Goal: Information Seeking & Learning: Learn about a topic

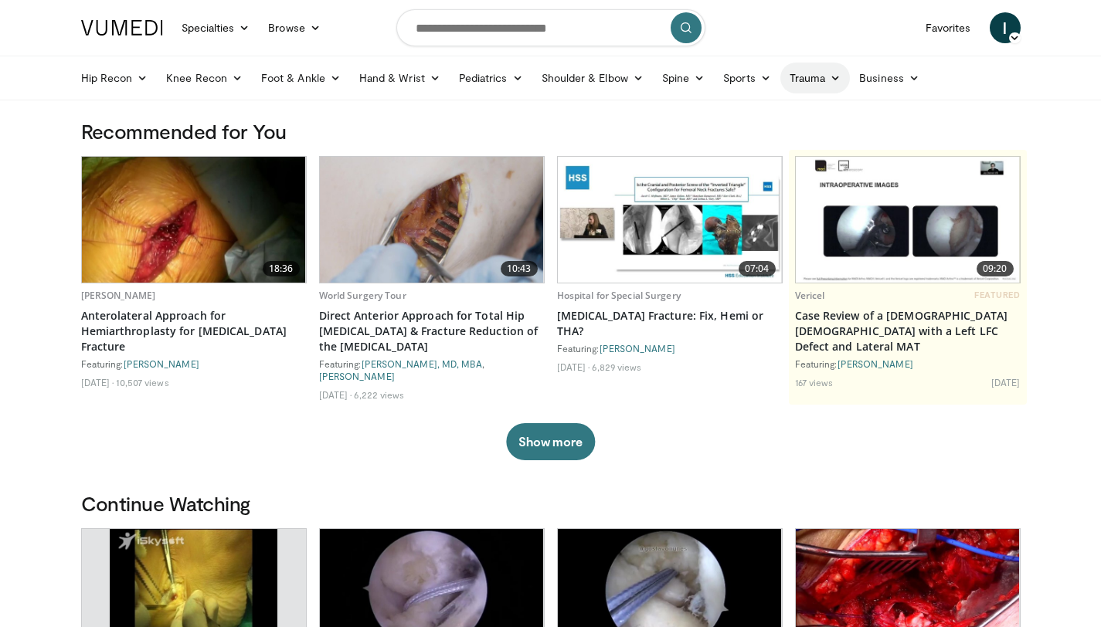
click at [812, 80] on link "Trauma" at bounding box center [815, 78] width 70 height 31
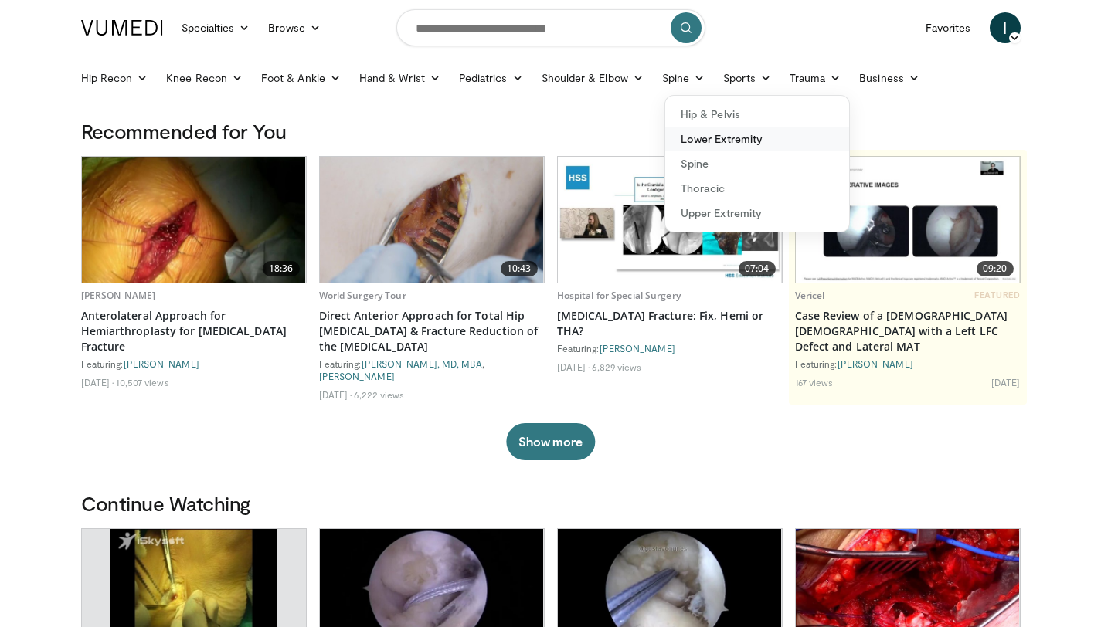
click at [725, 138] on link "Lower Extremity" at bounding box center [757, 139] width 184 height 25
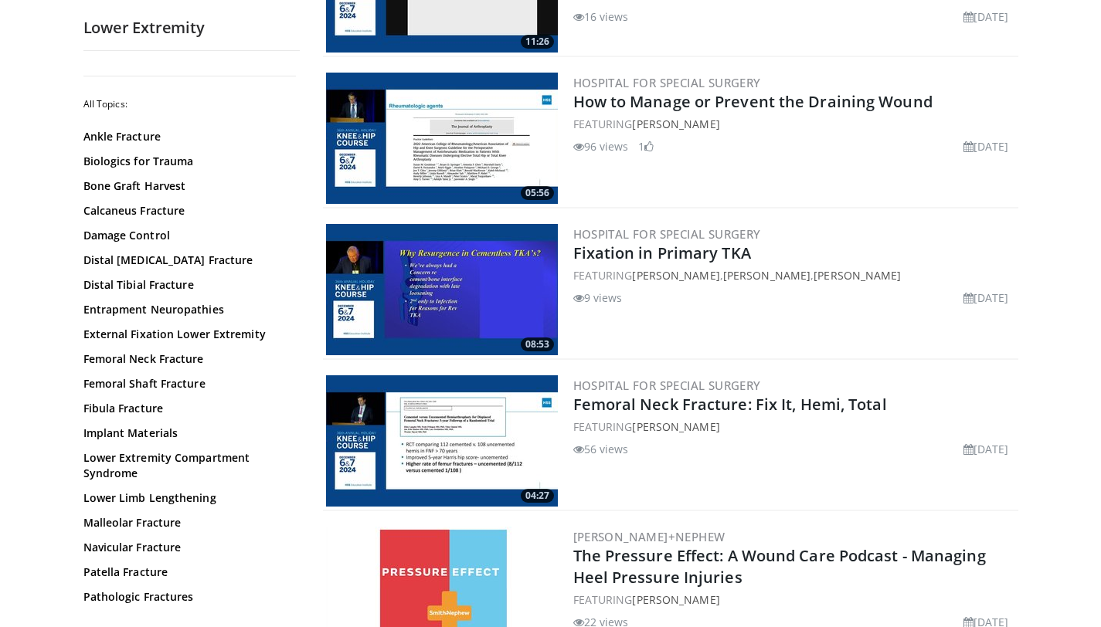
scroll to position [711, 0]
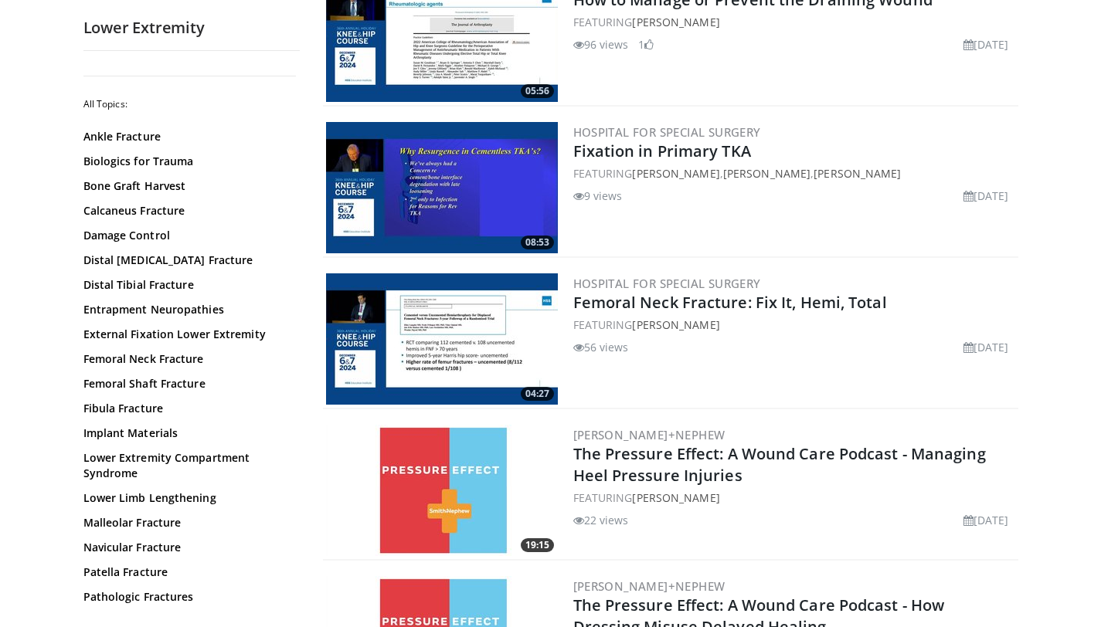
scroll to position [834, 0]
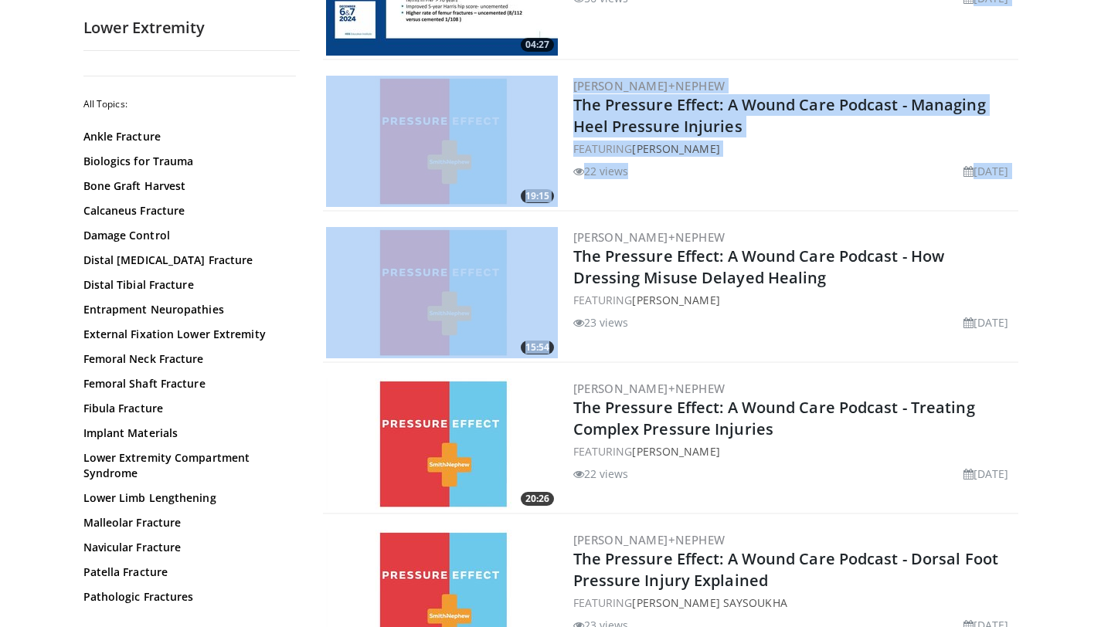
drag, startPoint x: 1112, startPoint y: 160, endPoint x: 1102, endPoint y: 219, distance: 59.4
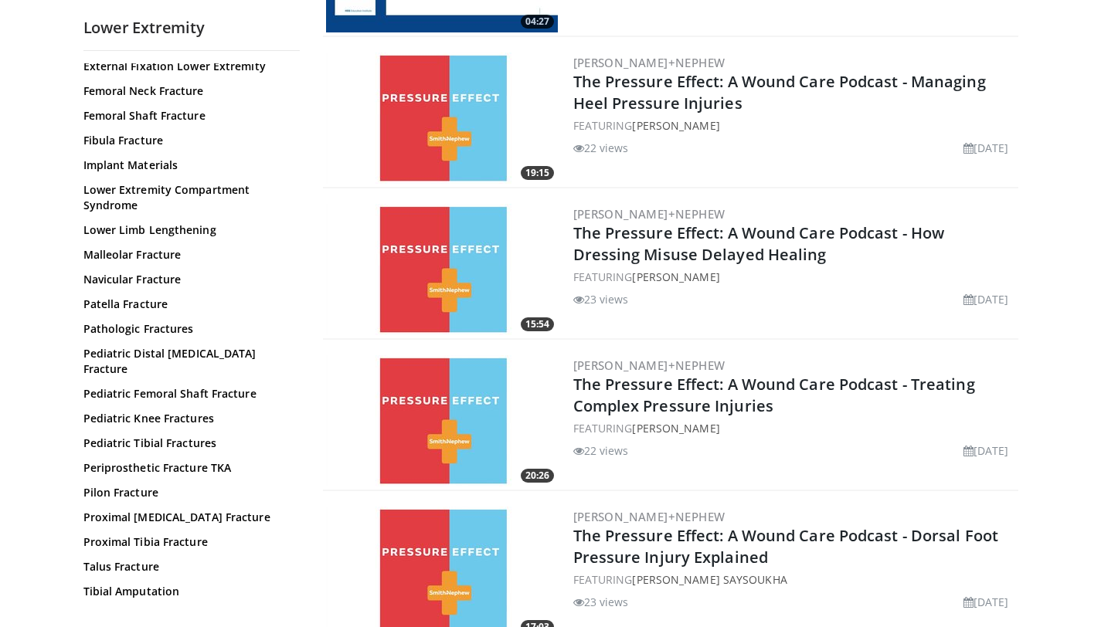
scroll to position [277, 0]
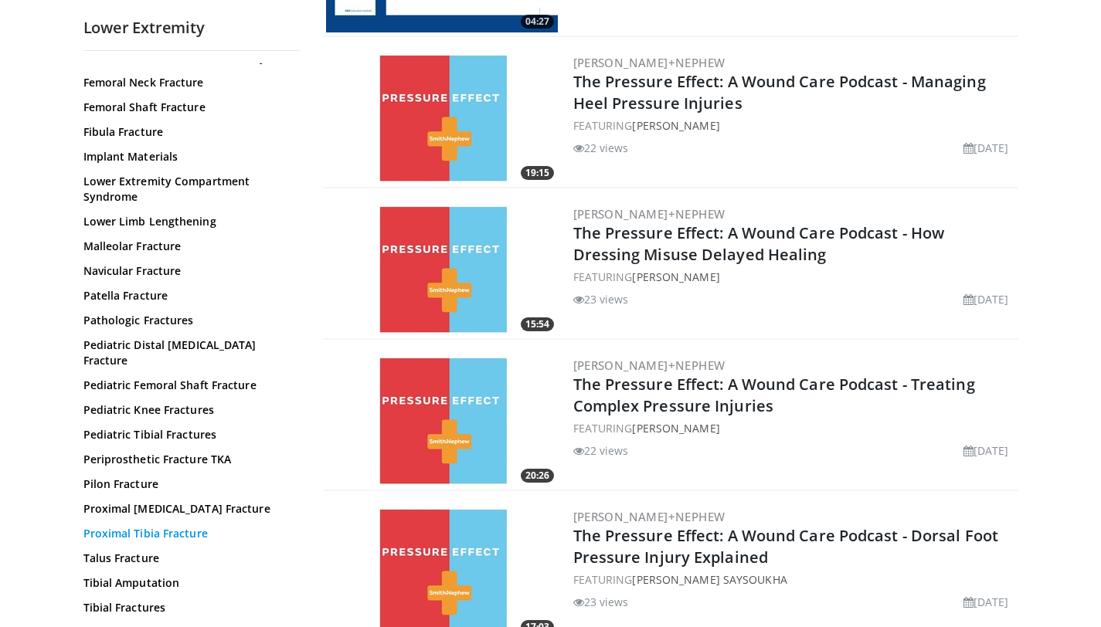
click at [166, 526] on link "Proximal Tibia Fracture" at bounding box center [187, 533] width 209 height 15
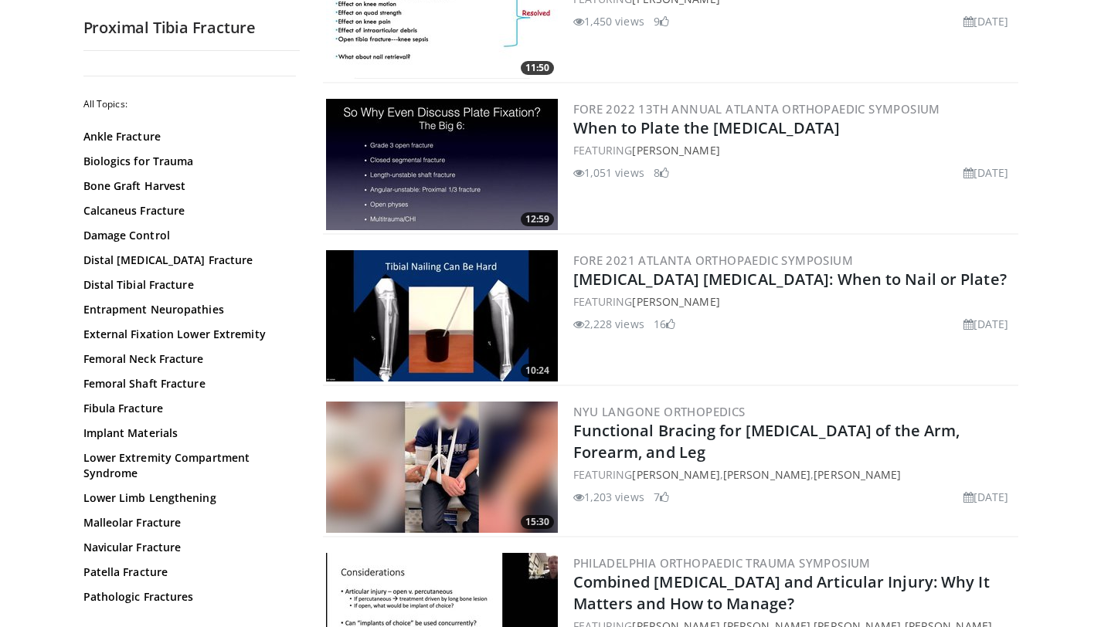
scroll to position [3524, 0]
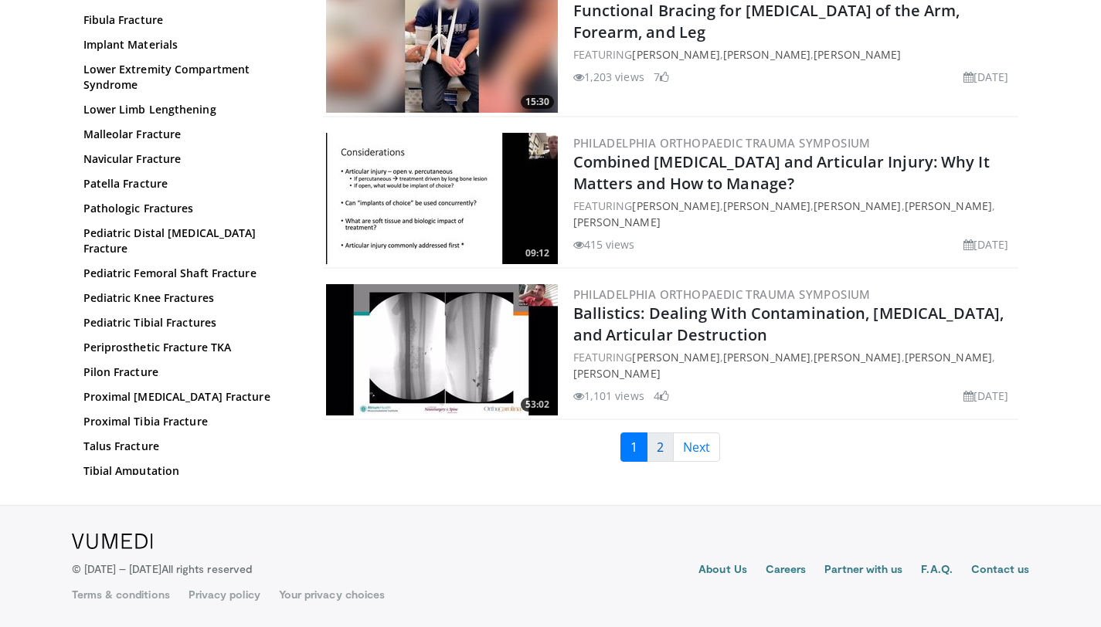
click at [659, 450] on link "2" at bounding box center [660, 447] width 27 height 29
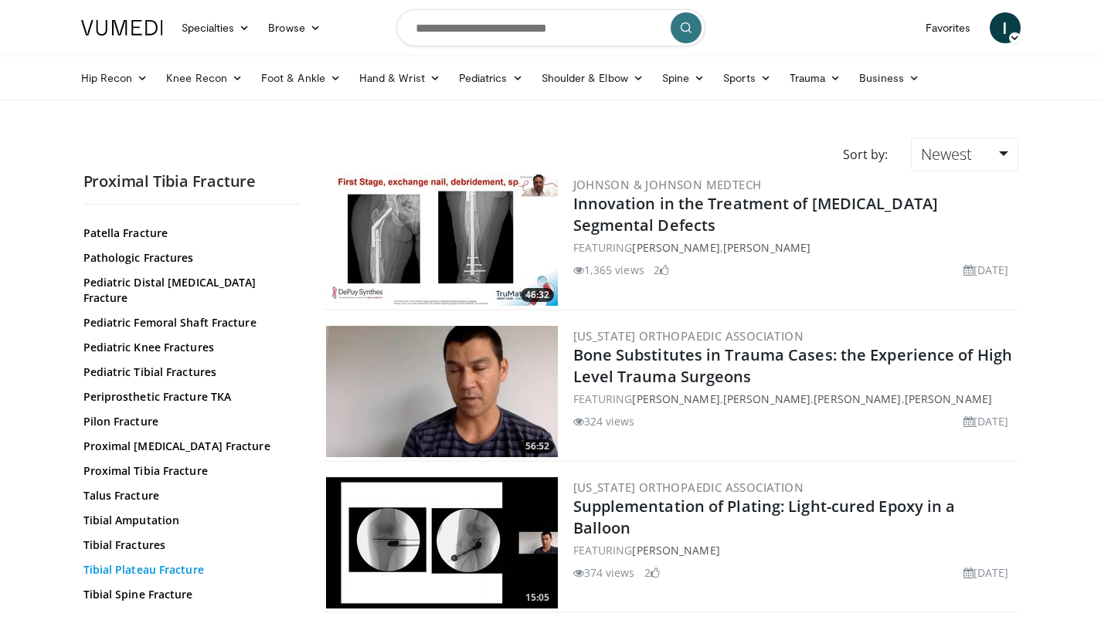
click at [179, 562] on link "Tibial Plateau Fracture" at bounding box center [187, 569] width 209 height 15
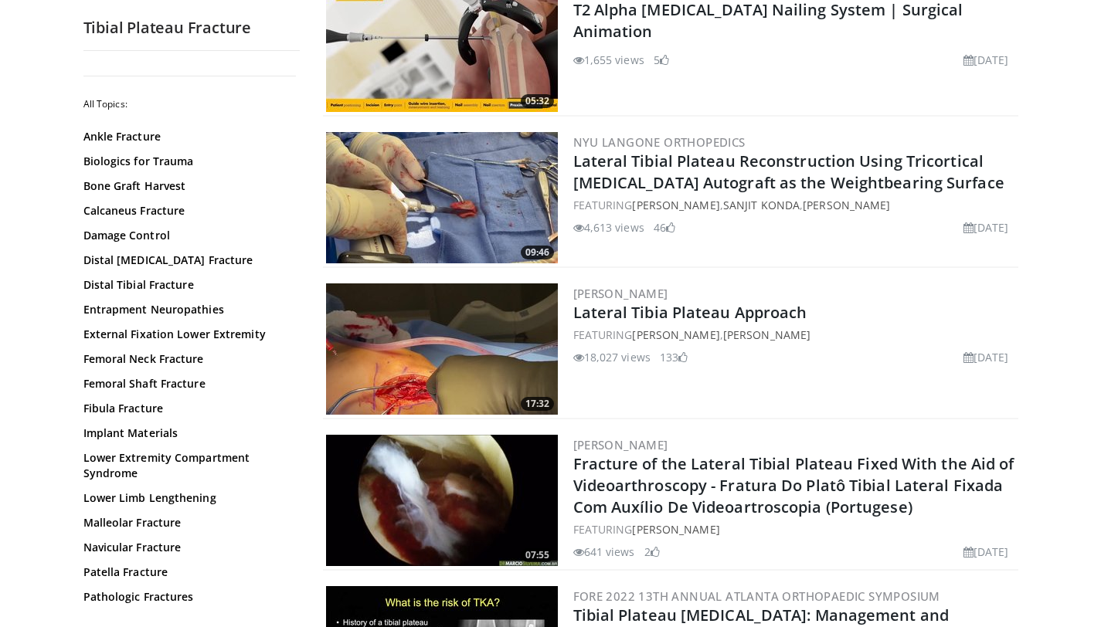
scroll to position [3099, 0]
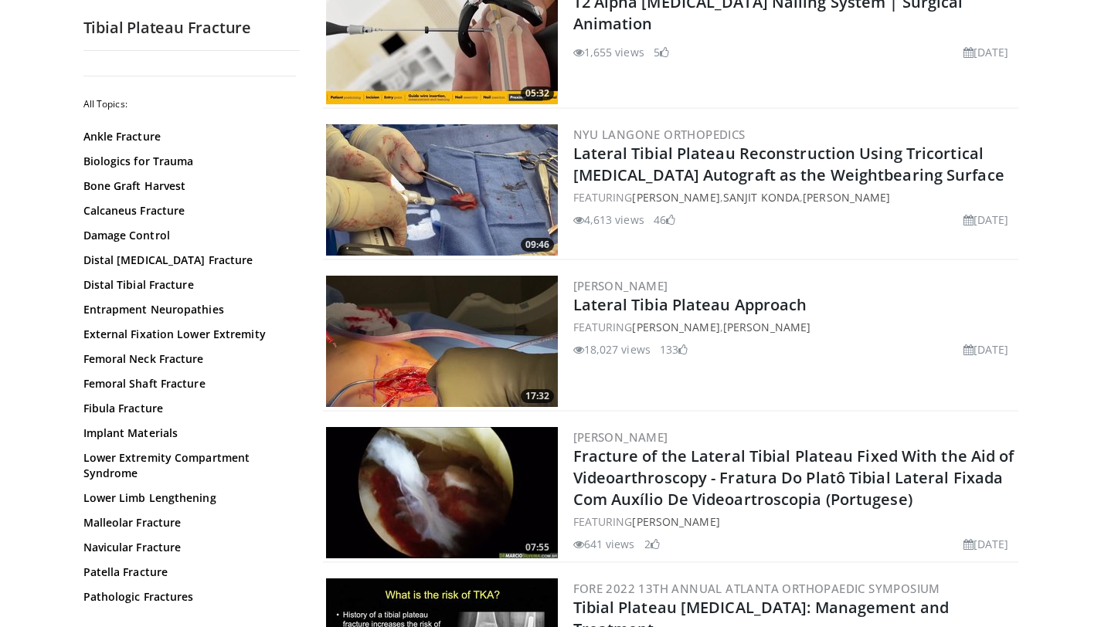
click at [467, 362] on img at bounding box center [442, 341] width 232 height 131
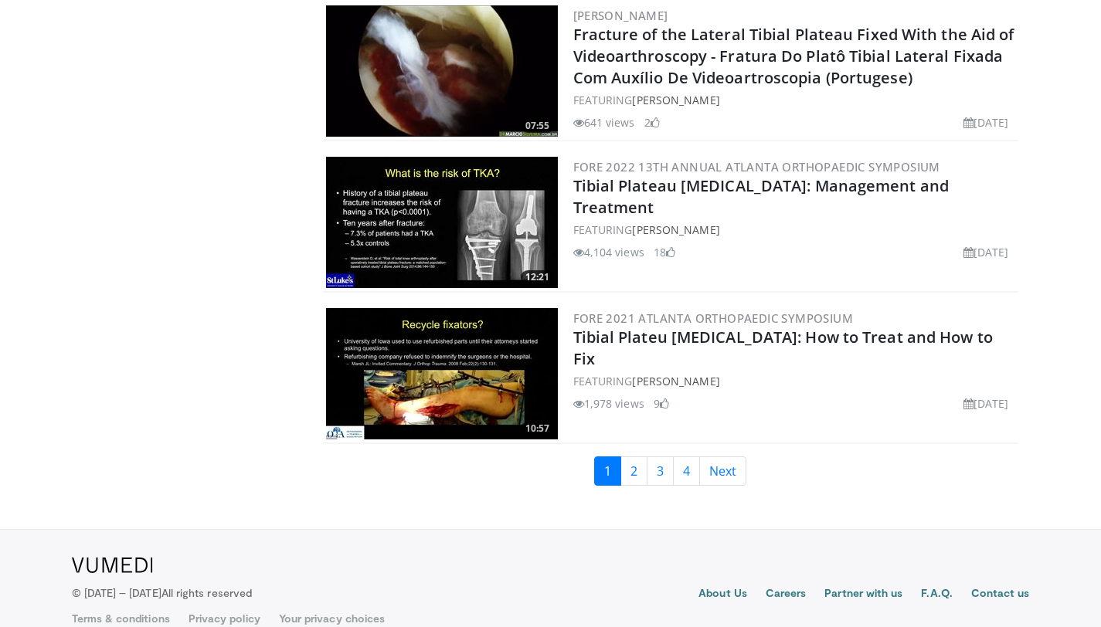
scroll to position [3534, 0]
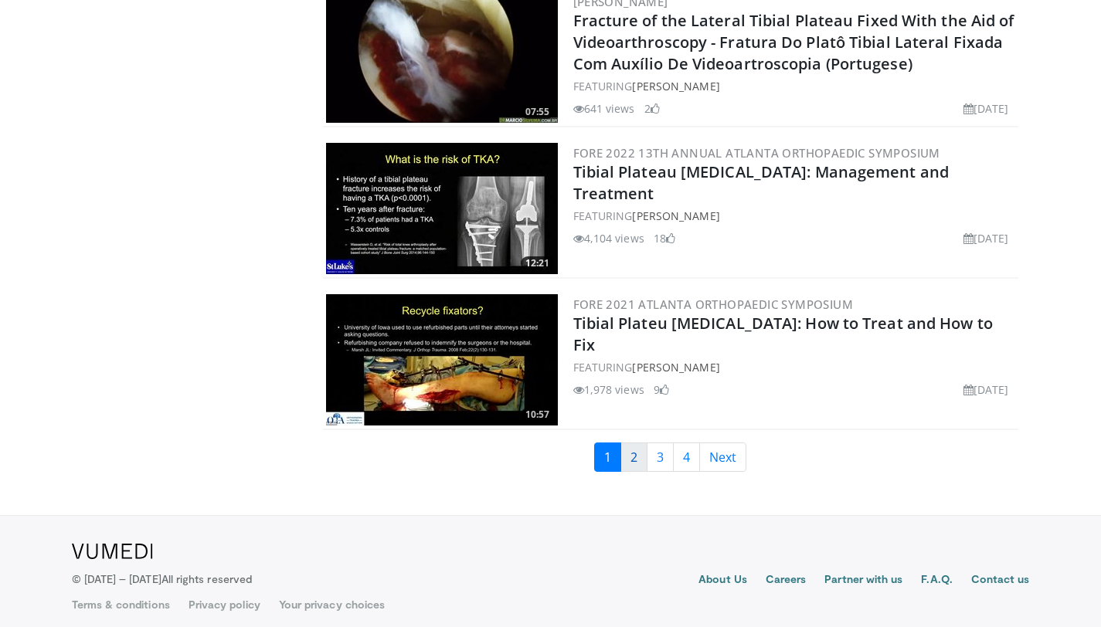
click at [633, 454] on link "2" at bounding box center [633, 457] width 27 height 29
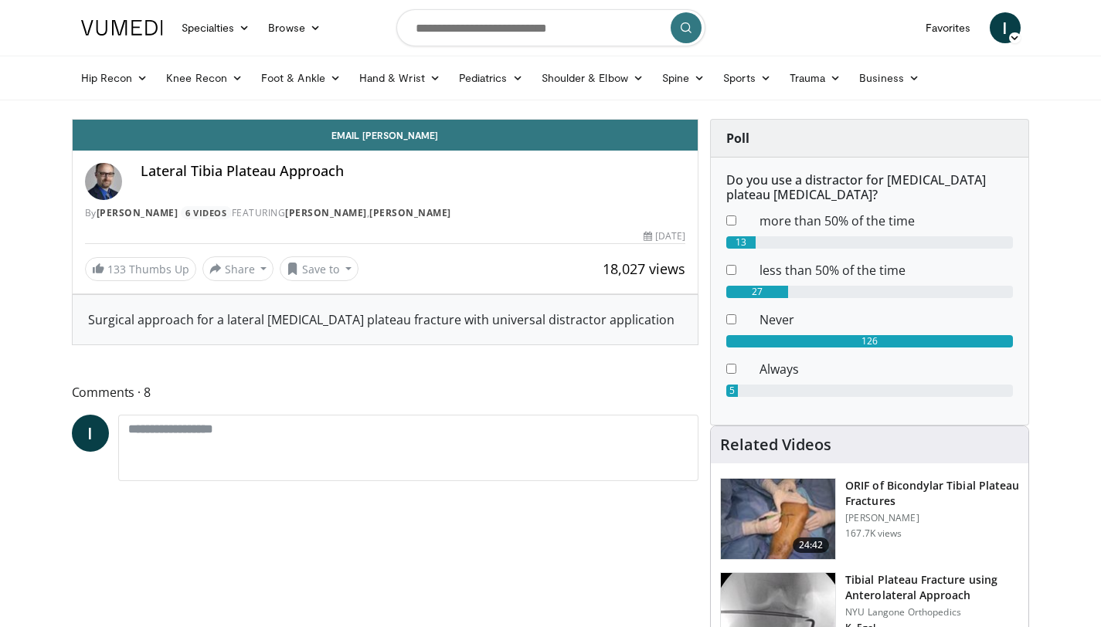
drag, startPoint x: 0, startPoint y: 0, endPoint x: 528, endPoint y: 362, distance: 639.6
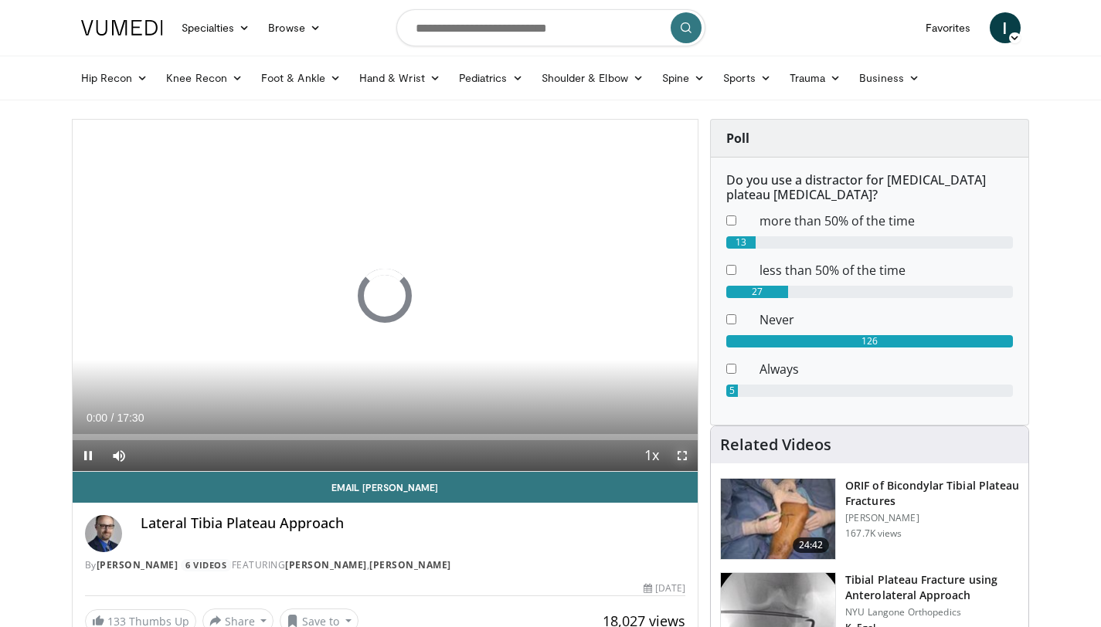
click at [685, 460] on span "Video Player" at bounding box center [682, 455] width 31 height 31
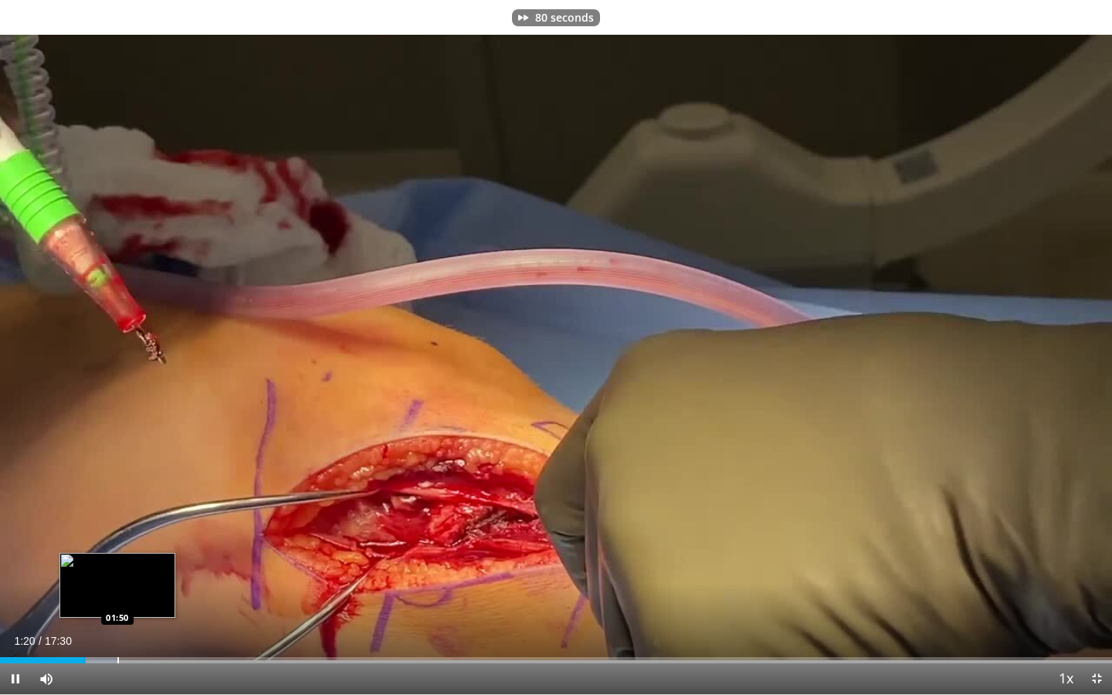
click at [117, 627] on div "Progress Bar" at bounding box center [118, 660] width 2 height 6
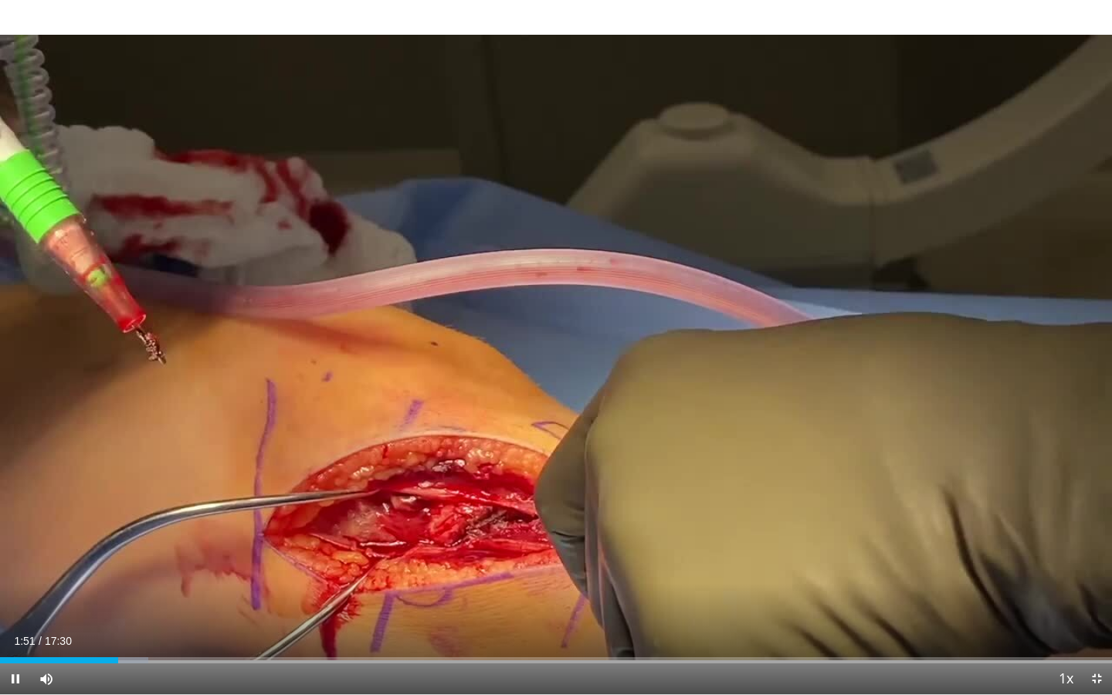
click at [300, 627] on div "Current Time 1:51 / Duration 17:30 Pause Skip Backward Skip Forward Mute Loaded…" at bounding box center [556, 679] width 1112 height 31
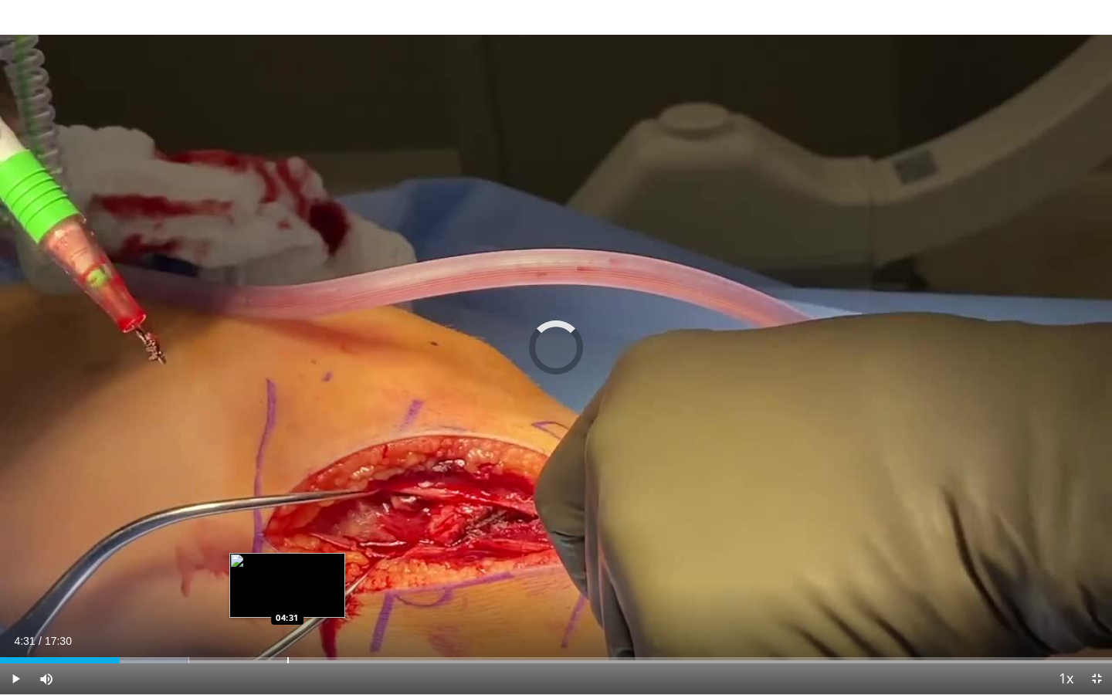
click at [287, 627] on div "Progress Bar" at bounding box center [288, 660] width 2 height 6
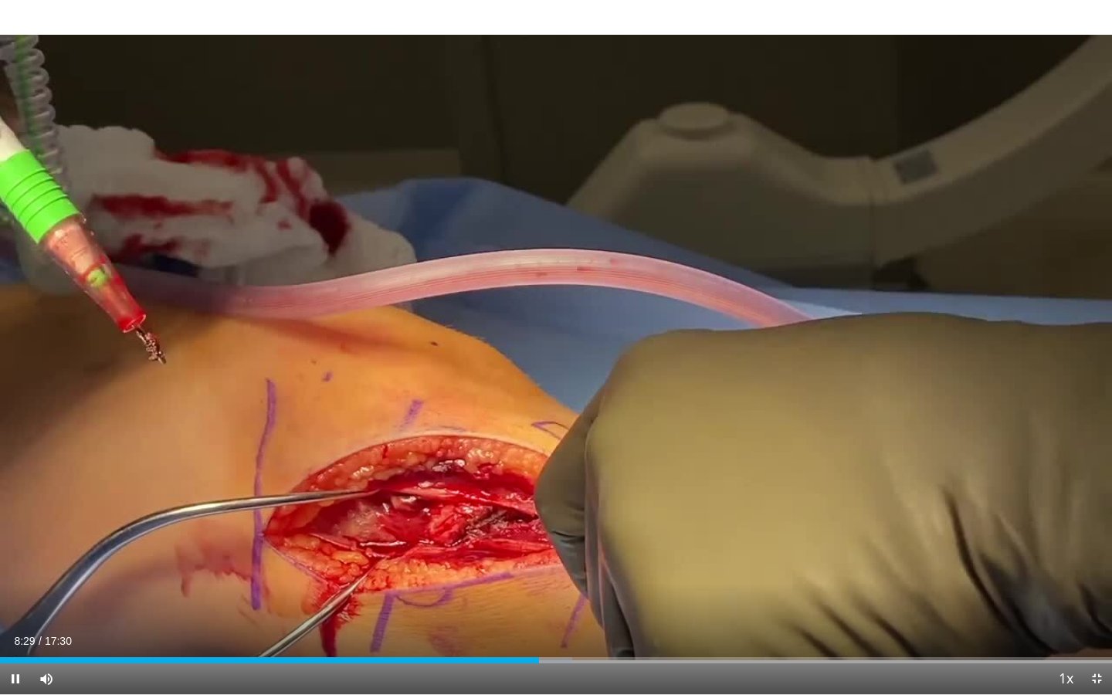
click at [626, 627] on div "Current Time 8:29 / Duration 17:30 Pause Skip Backward Skip Forward Mute Loaded…" at bounding box center [556, 679] width 1112 height 31
click at [679, 627] on div "Progress Bar" at bounding box center [680, 660] width 2 height 6
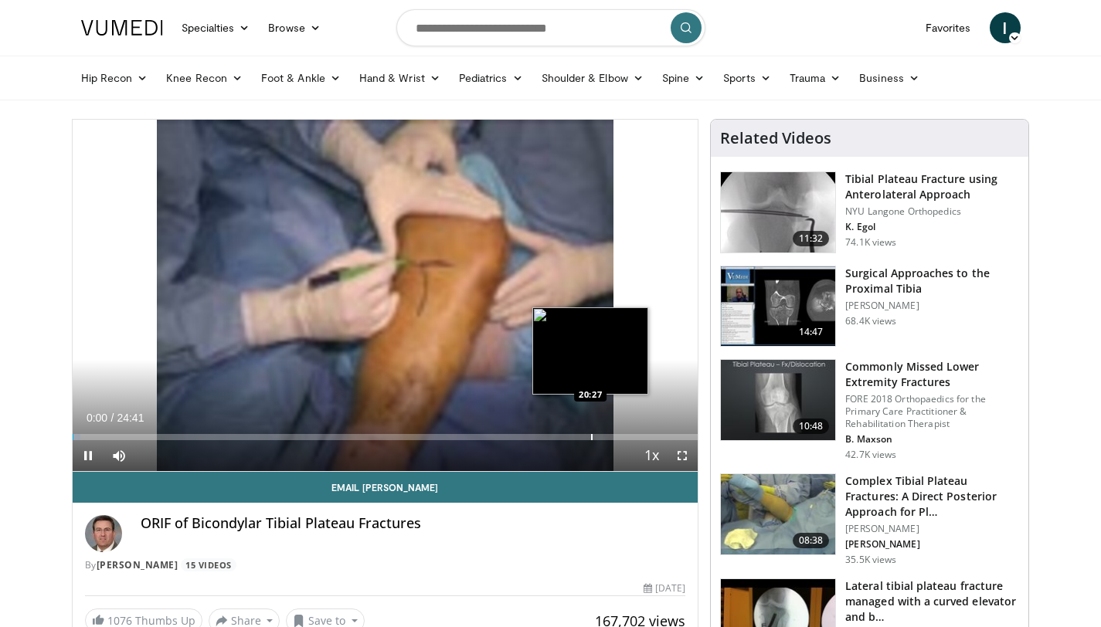
click at [591, 437] on div "Progress Bar" at bounding box center [592, 437] width 2 height 6
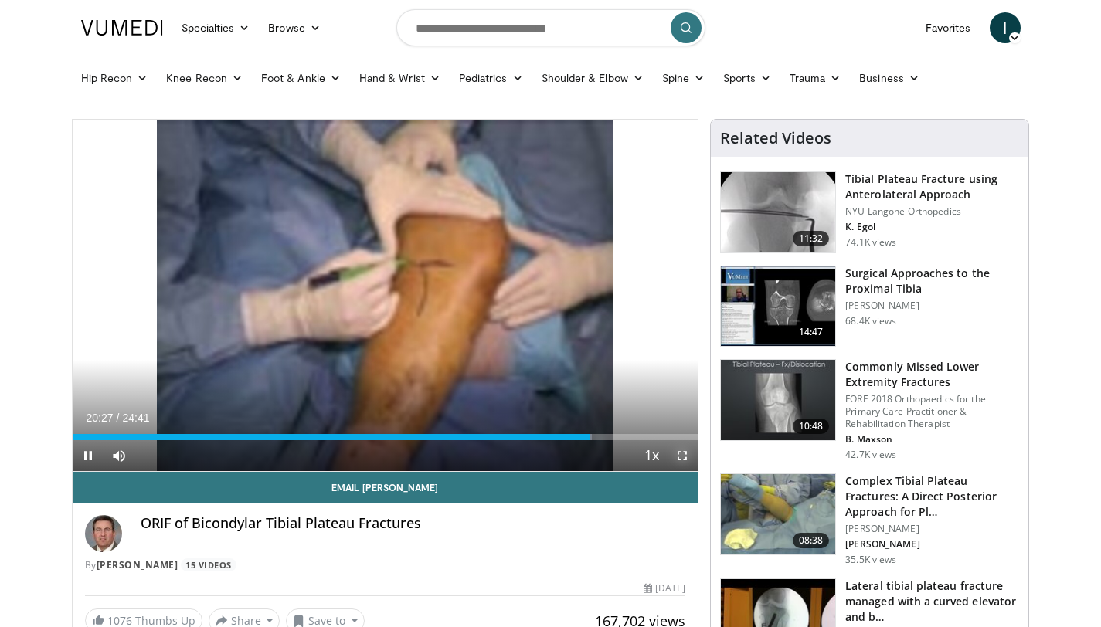
click at [679, 455] on span "Video Player" at bounding box center [682, 455] width 31 height 31
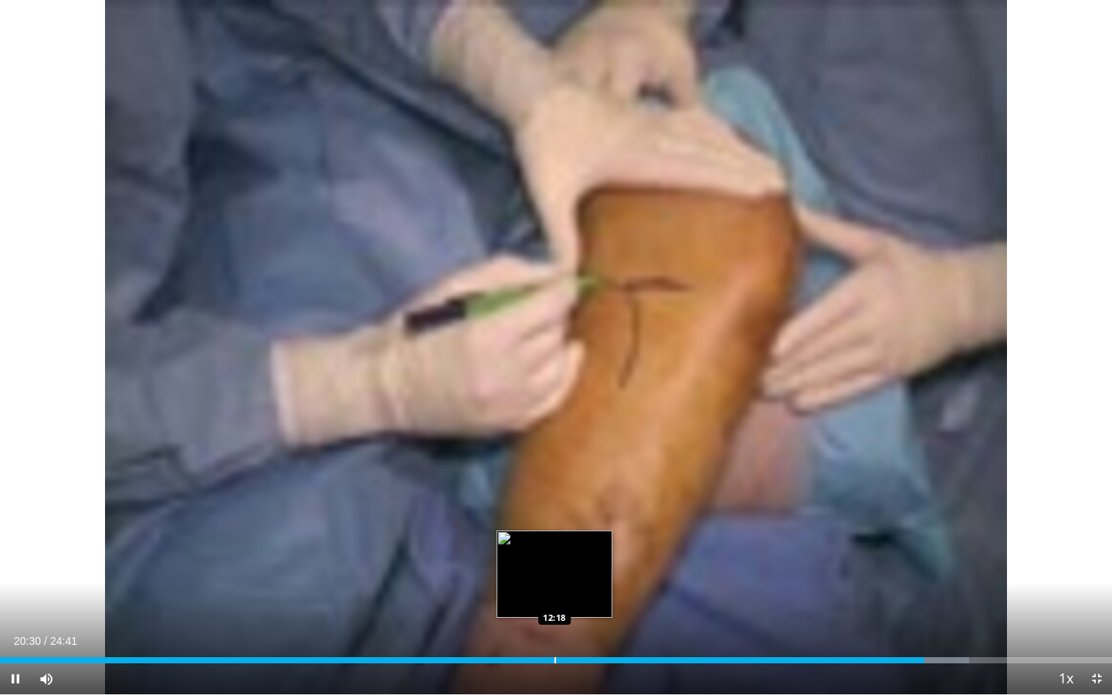
click at [553, 627] on div "Loaded : 87.17% 20:31 12:18" at bounding box center [556, 656] width 1112 height 15
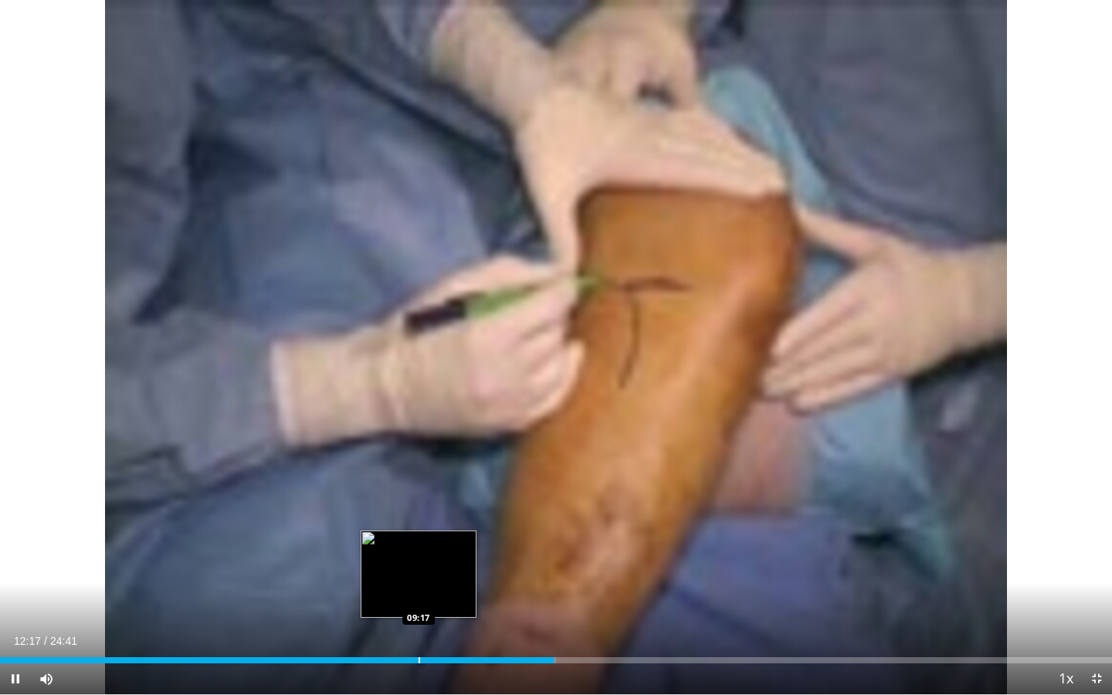
click at [419, 627] on div "Progress Bar" at bounding box center [420, 660] width 2 height 6
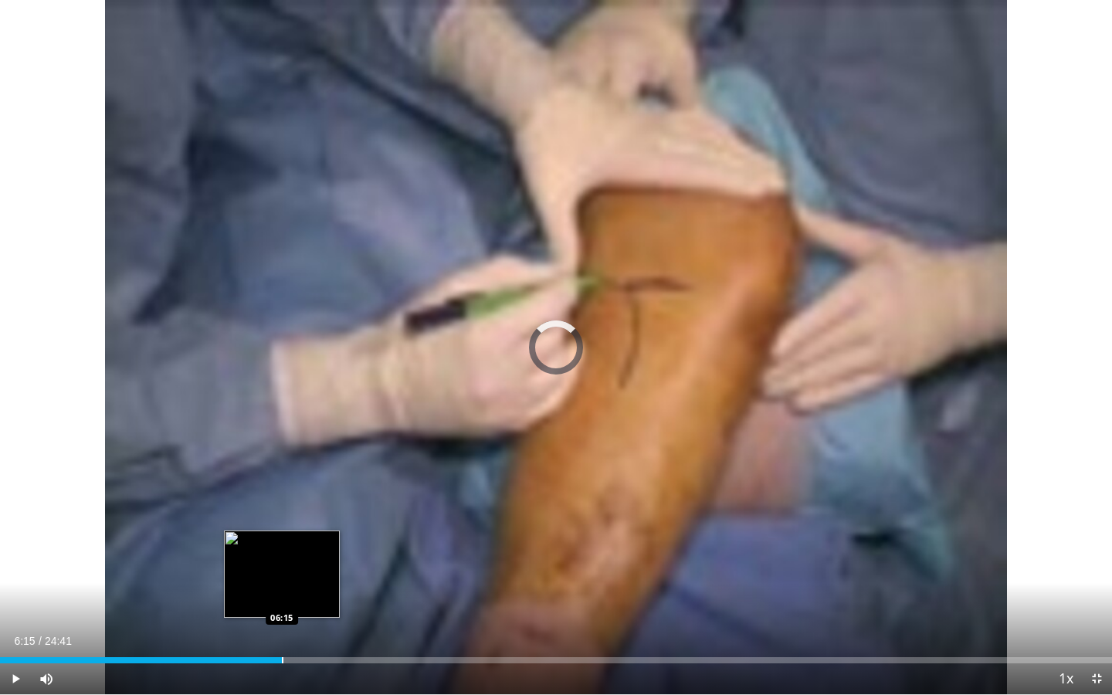
click at [281, 627] on div "Loaded : 0.00% 06:15 06:15" at bounding box center [556, 656] width 1112 height 15
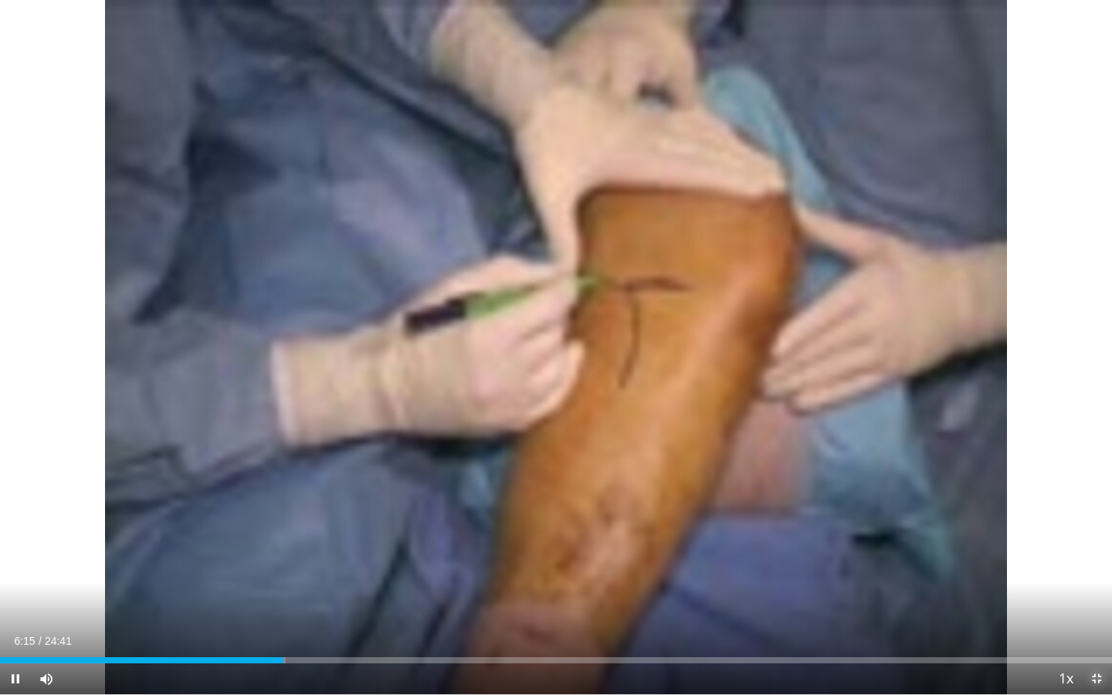
click at [1093, 627] on span "Video Player" at bounding box center [1097, 679] width 31 height 31
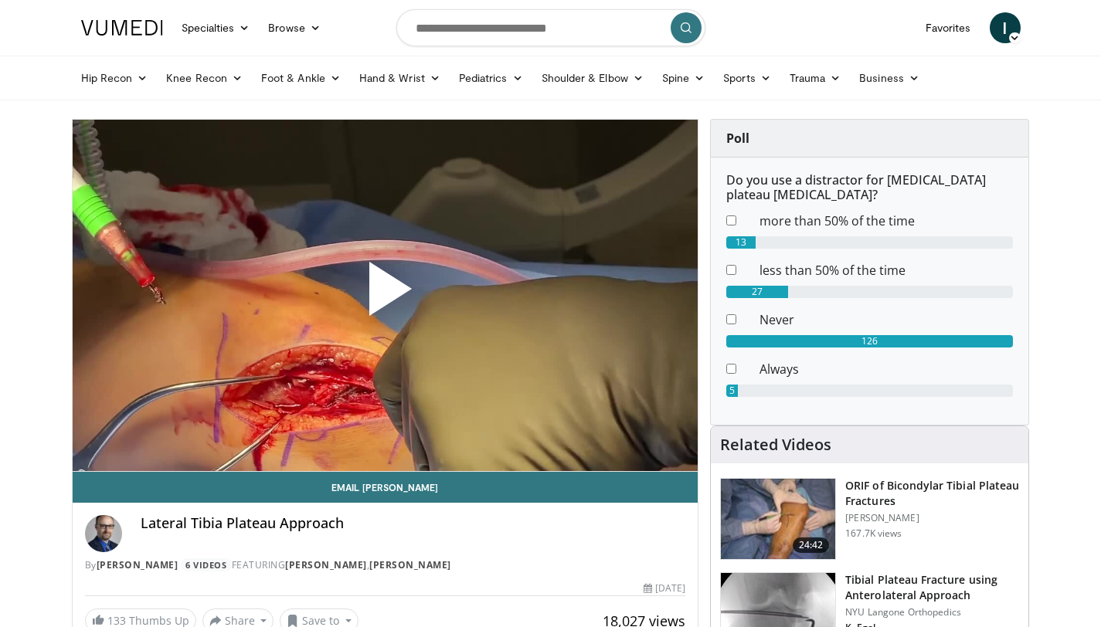
click at [385, 295] on span "Video Player" at bounding box center [385, 295] width 0 height 0
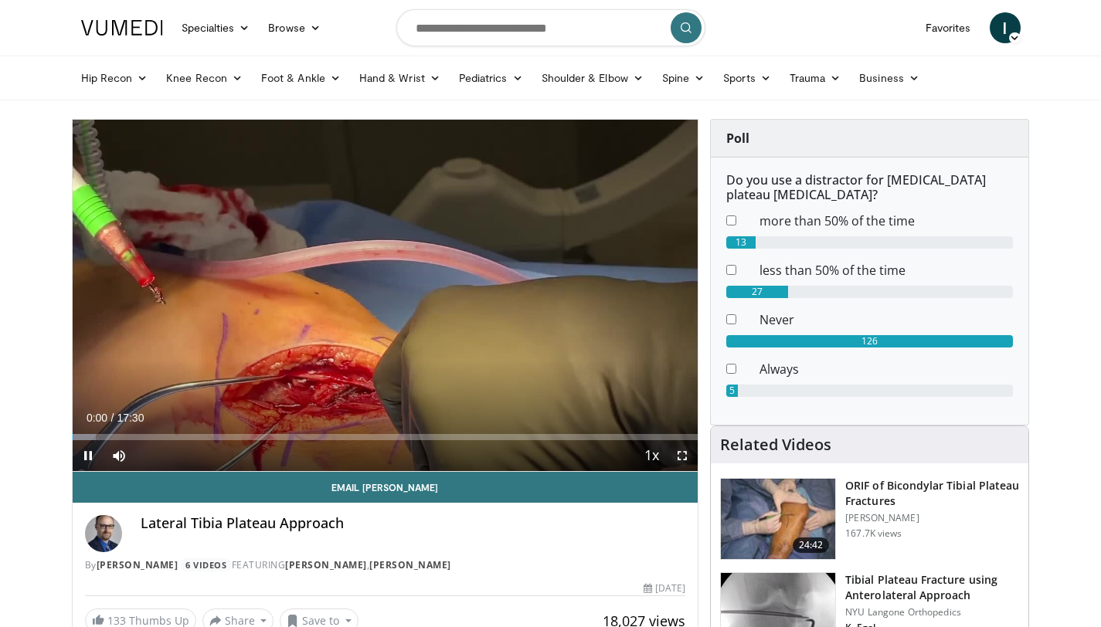
click at [686, 458] on span "Video Player" at bounding box center [682, 455] width 31 height 31
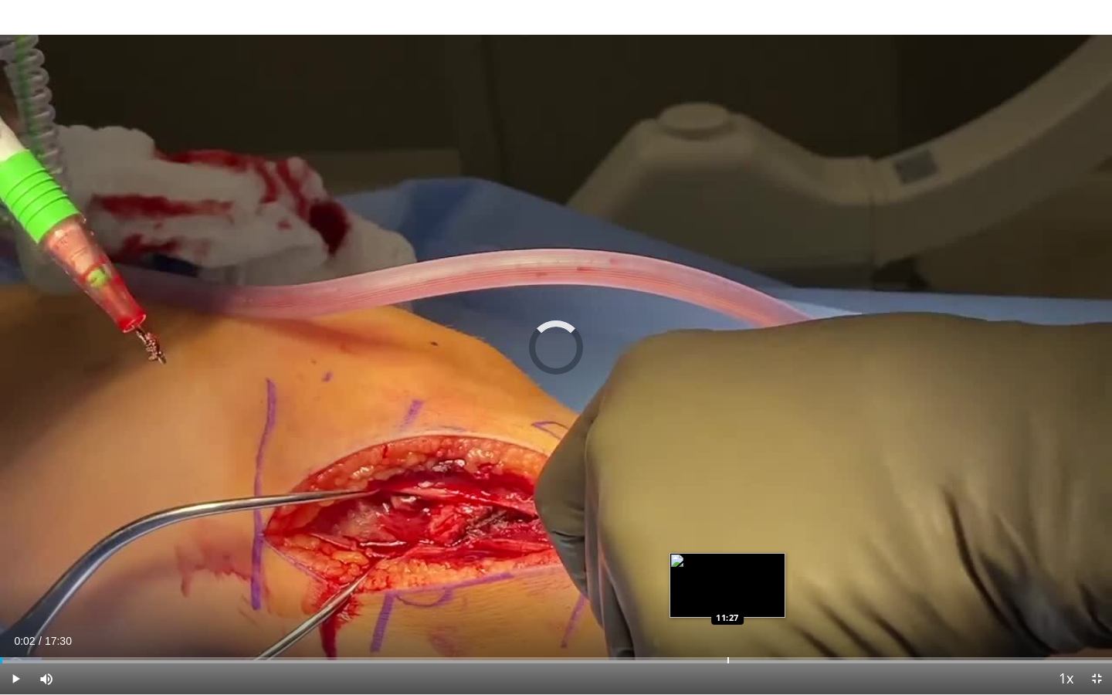
click at [728, 627] on div "Progress Bar" at bounding box center [729, 660] width 2 height 6
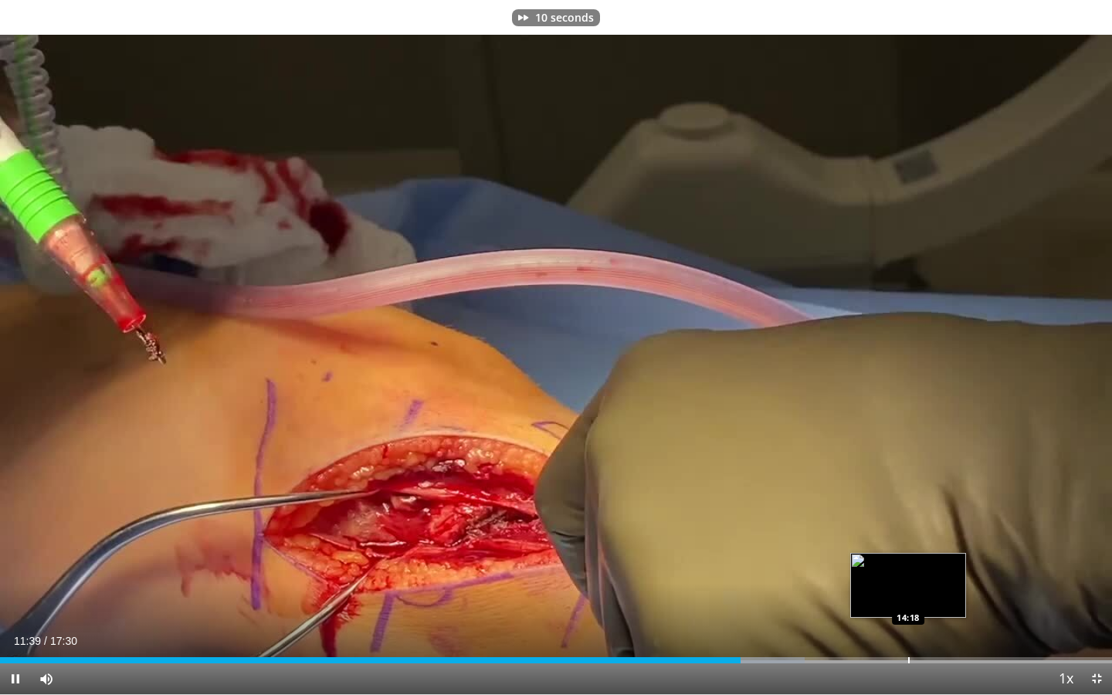
click at [909, 627] on div "Loaded : 72.39% 11:39 14:18" at bounding box center [556, 656] width 1112 height 15
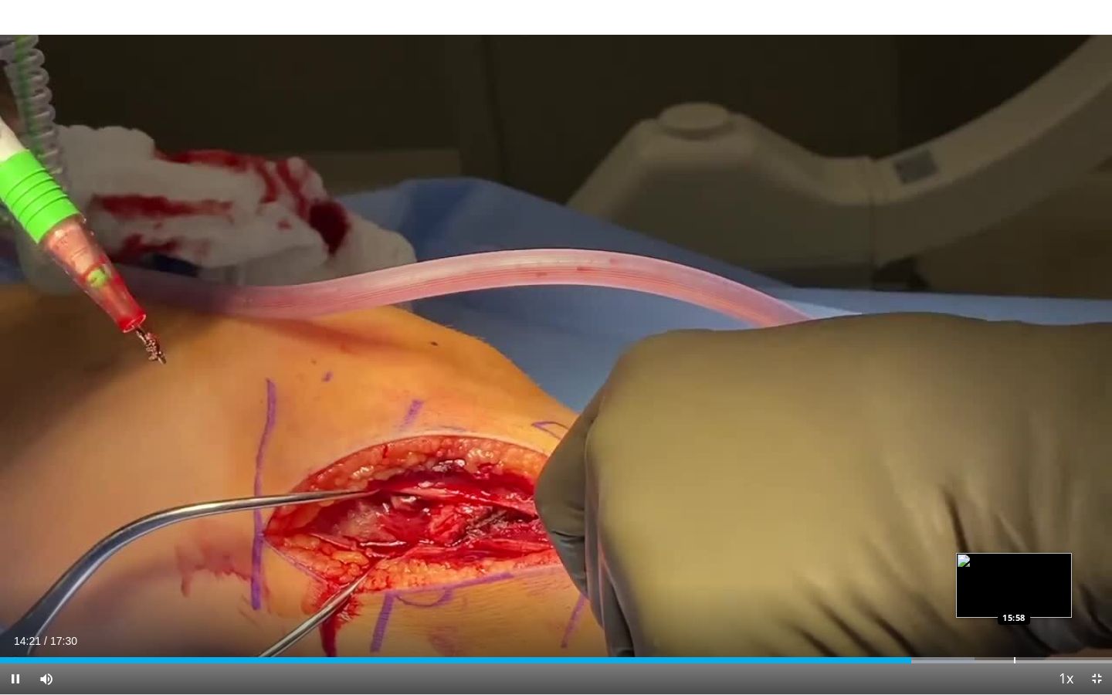
click at [1014, 627] on div "Progress Bar" at bounding box center [1015, 660] width 2 height 6
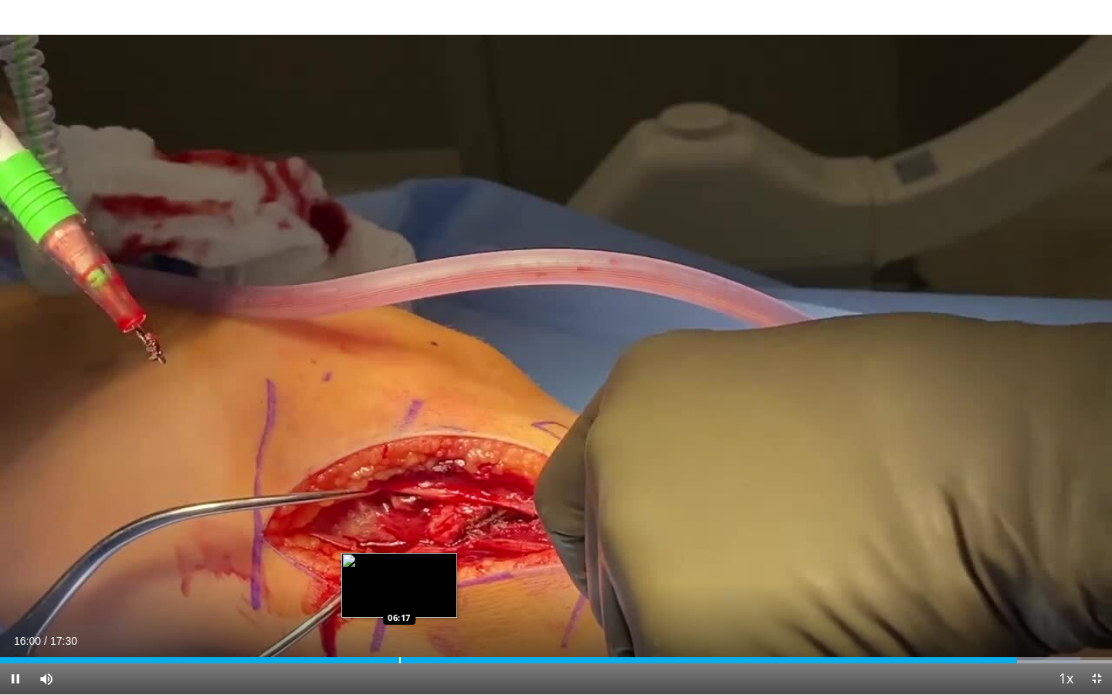
click at [399, 627] on div "Progress Bar" at bounding box center [400, 660] width 2 height 6
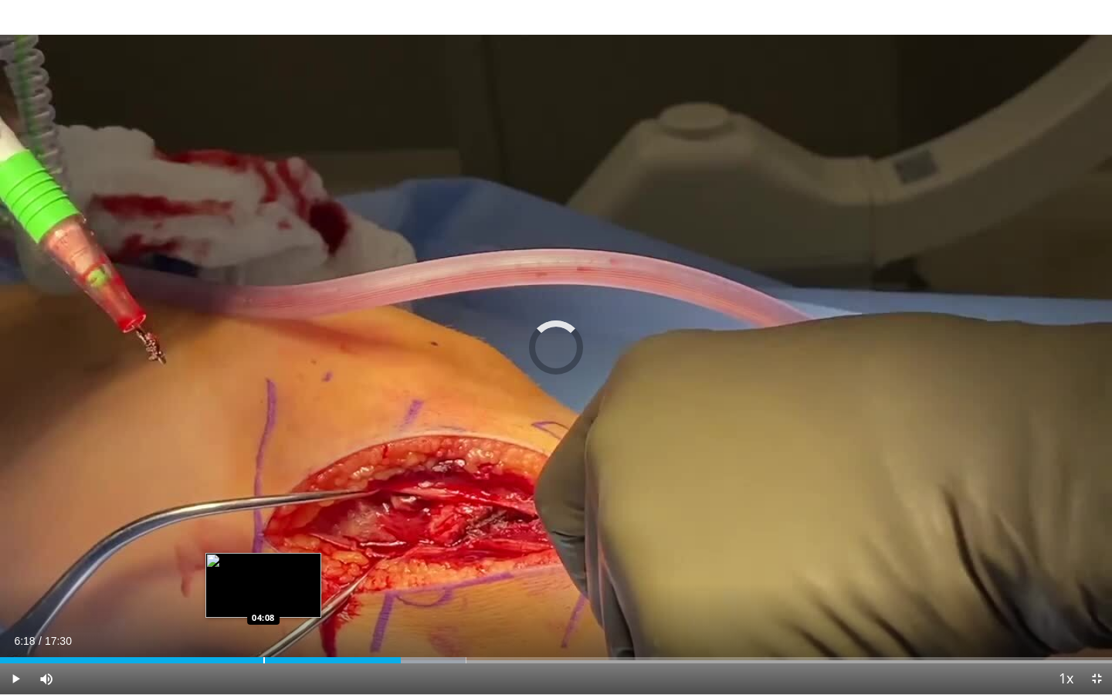
click at [263, 627] on div "Progress Bar" at bounding box center [264, 660] width 2 height 6
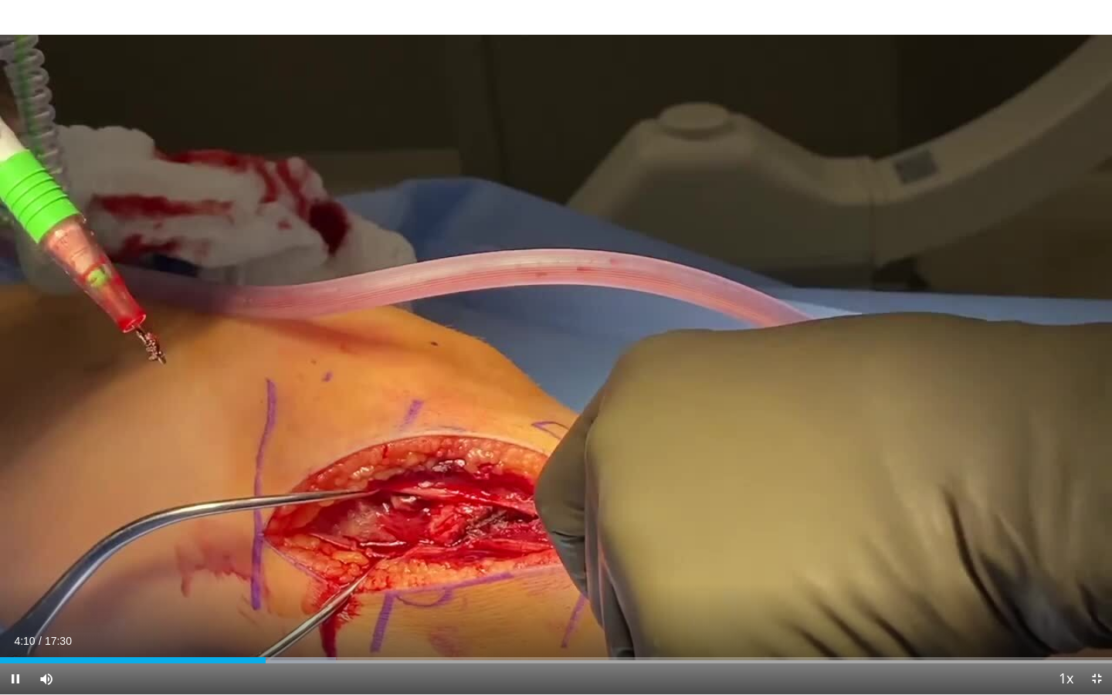
click at [915, 627] on div "Current Time 4:10 / Duration 17:30 Pause Skip Backward Skip Forward Mute Loaded…" at bounding box center [556, 679] width 1112 height 31
click at [909, 627] on div "Loaded : 30.20% 04:12 14:18" at bounding box center [556, 656] width 1112 height 15
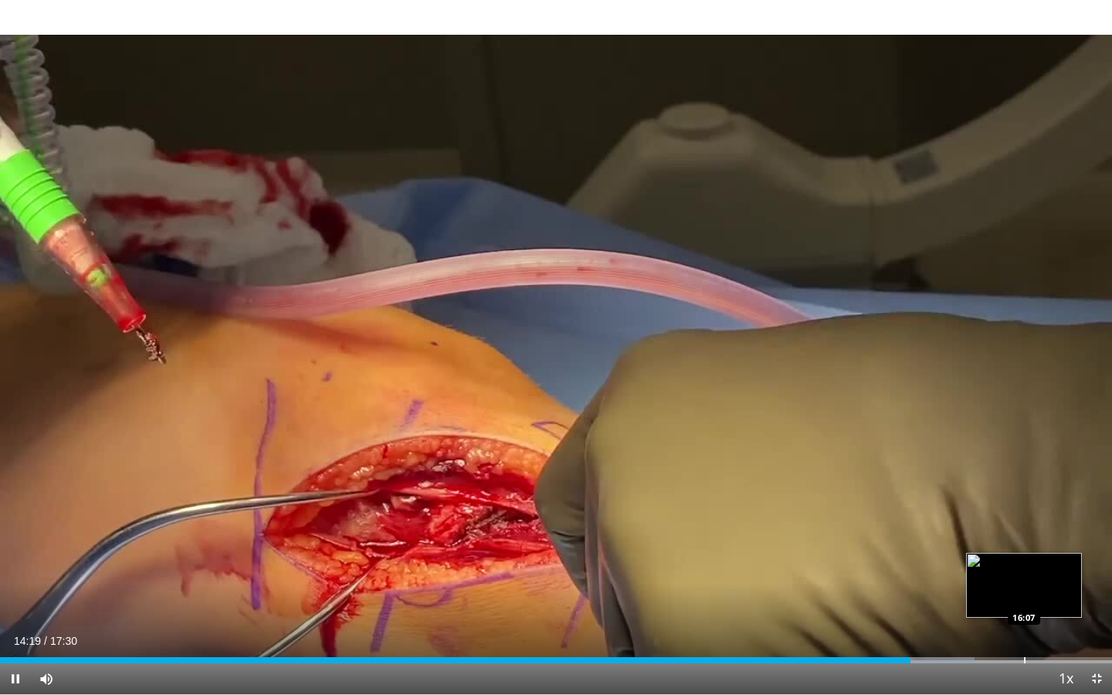
click at [1024, 627] on div "Progress Bar" at bounding box center [1025, 660] width 2 height 6
click at [1044, 627] on div "Progress Bar" at bounding box center [1044, 660] width 2 height 6
click at [1073, 627] on div "Loaded : 100.00% 16:27 16:54" at bounding box center [556, 656] width 1112 height 15
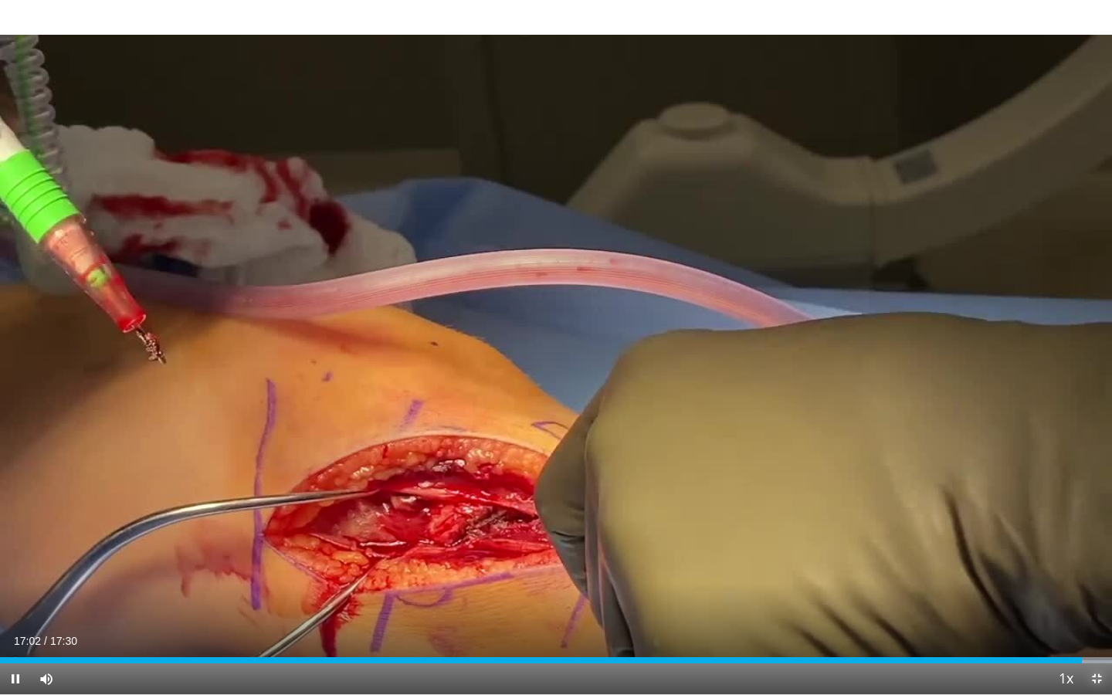
click at [1094, 627] on span "Video Player" at bounding box center [1097, 679] width 31 height 31
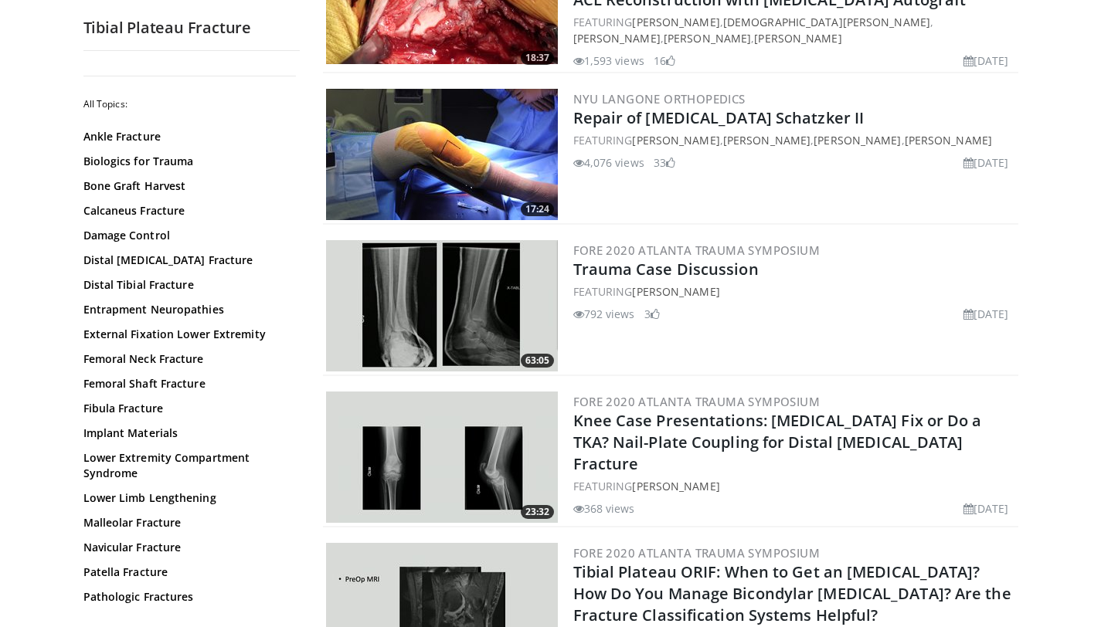
scroll to position [1916, 0]
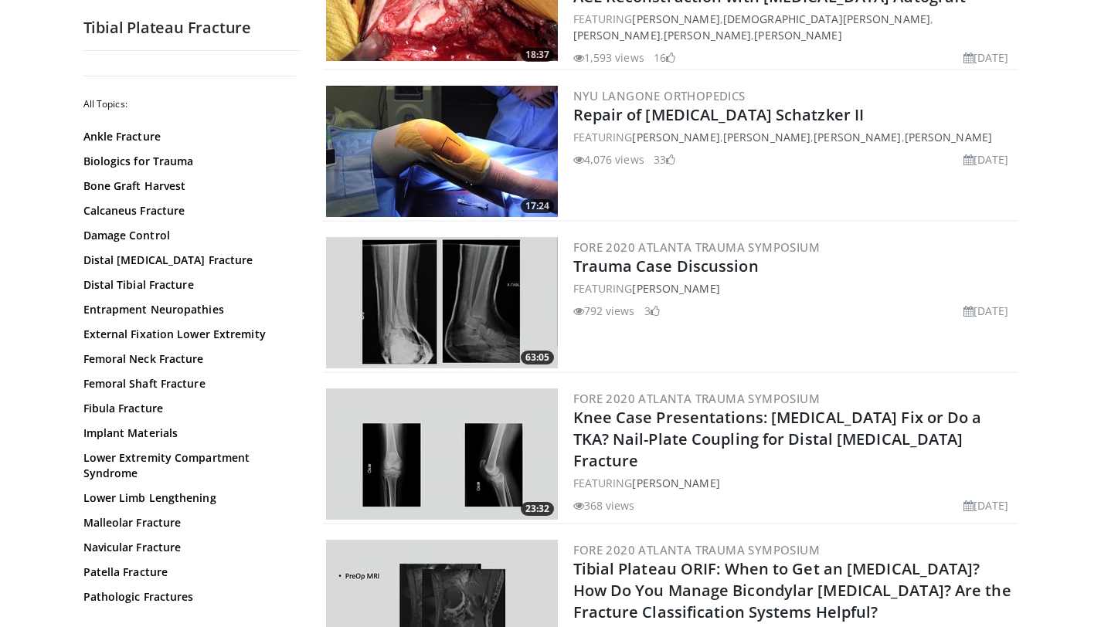
click at [430, 139] on img at bounding box center [442, 151] width 232 height 131
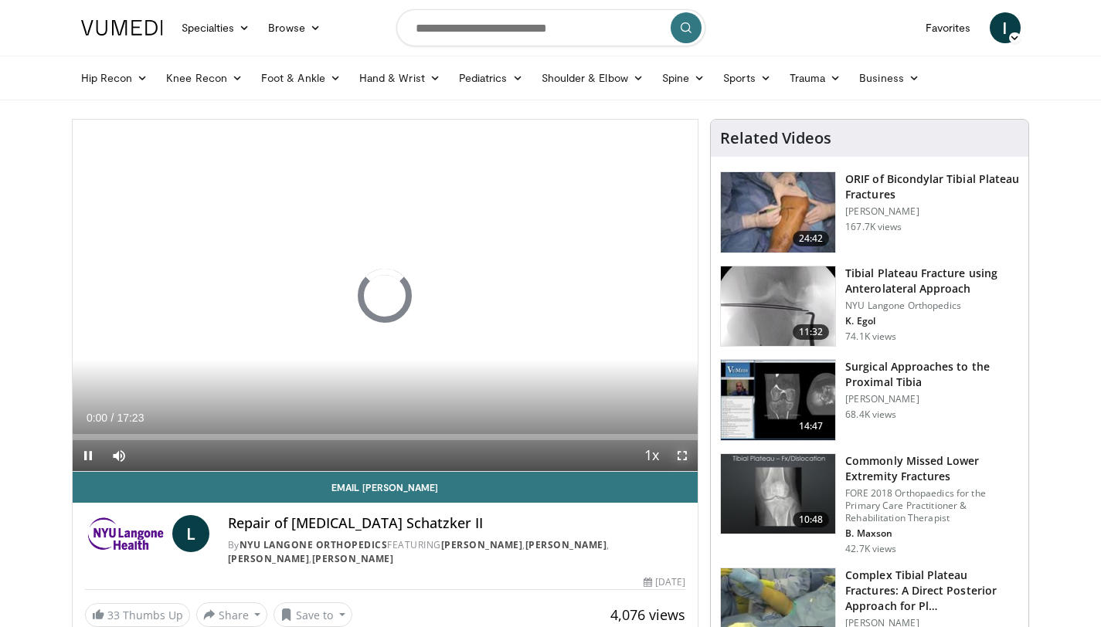
click at [680, 460] on span "Video Player" at bounding box center [682, 455] width 31 height 31
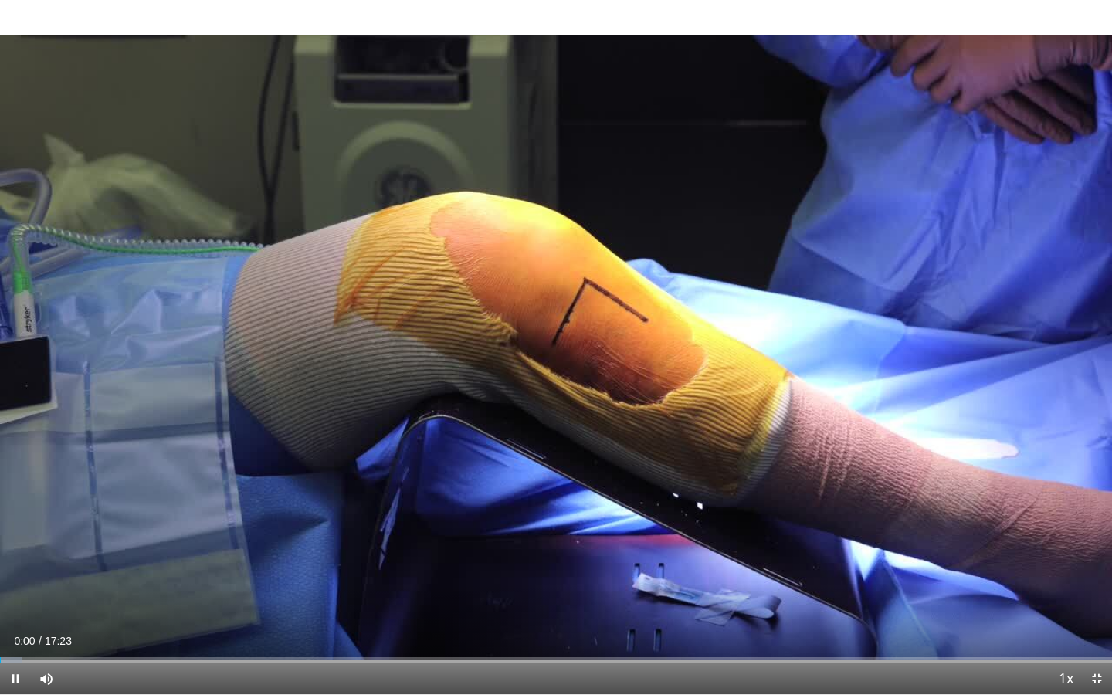
click at [611, 627] on div "Current Time 0:00 / Duration 17:23 Pause Skip Backward Skip Forward Mute Loaded…" at bounding box center [556, 679] width 1112 height 31
click at [581, 627] on div "Current Time 0:01 / Duration 17:23 Pause Skip Backward Skip Forward Mute Loaded…" at bounding box center [556, 679] width 1112 height 31
click at [568, 627] on div "Loaded : 3.80% 00:02 08:52" at bounding box center [556, 656] width 1112 height 15
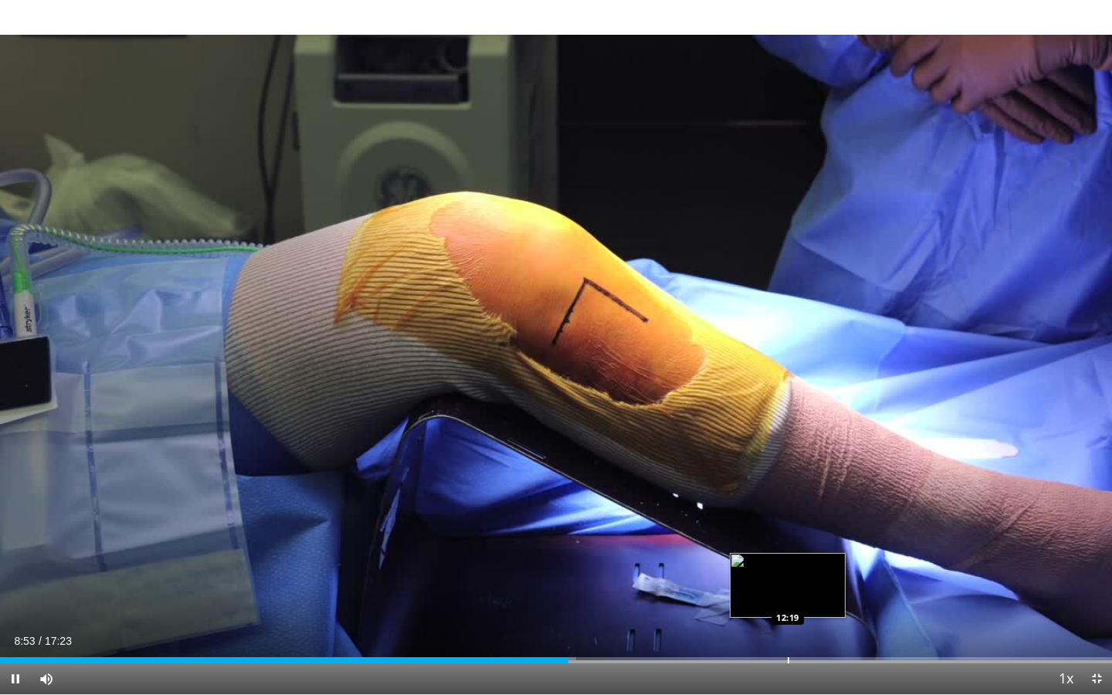
click at [788, 627] on div "Progress Bar" at bounding box center [789, 660] width 2 height 6
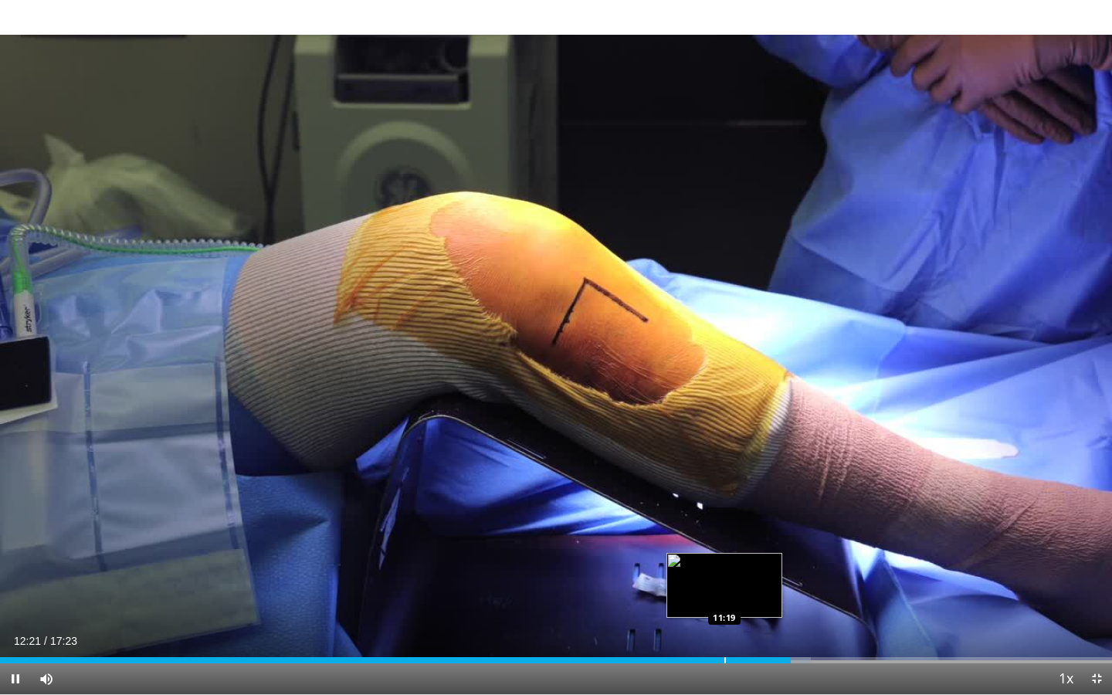
click at [725, 627] on div "Progress Bar" at bounding box center [726, 660] width 2 height 6
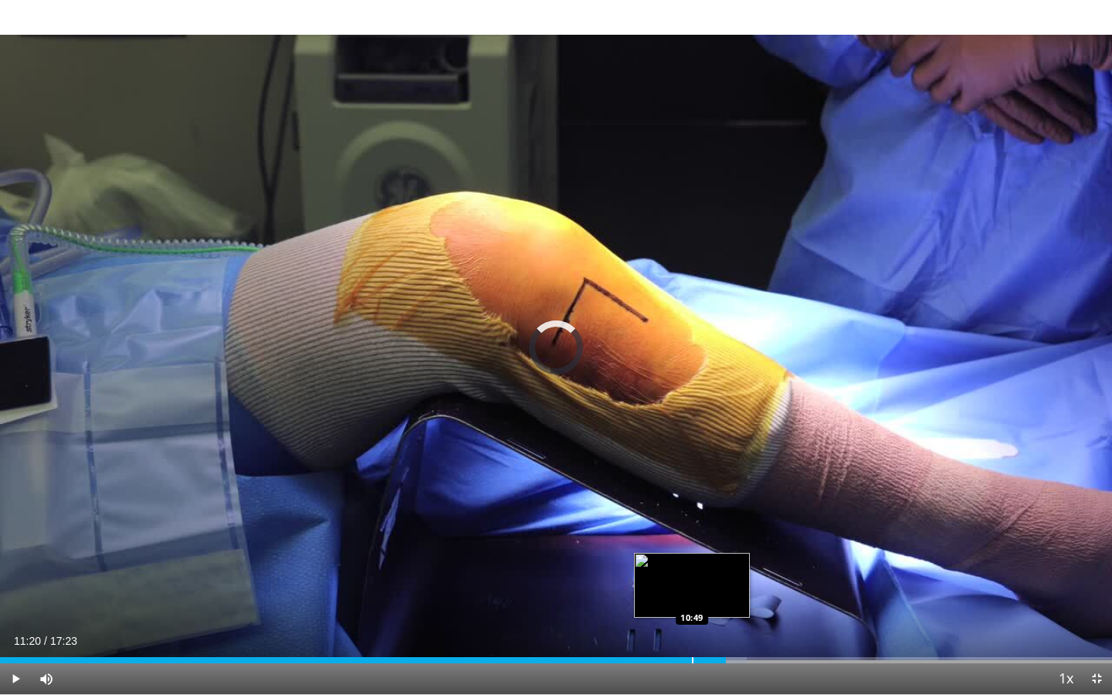
click at [692, 627] on div "Loaded : 67.15% 11:20 10:49" at bounding box center [556, 656] width 1112 height 15
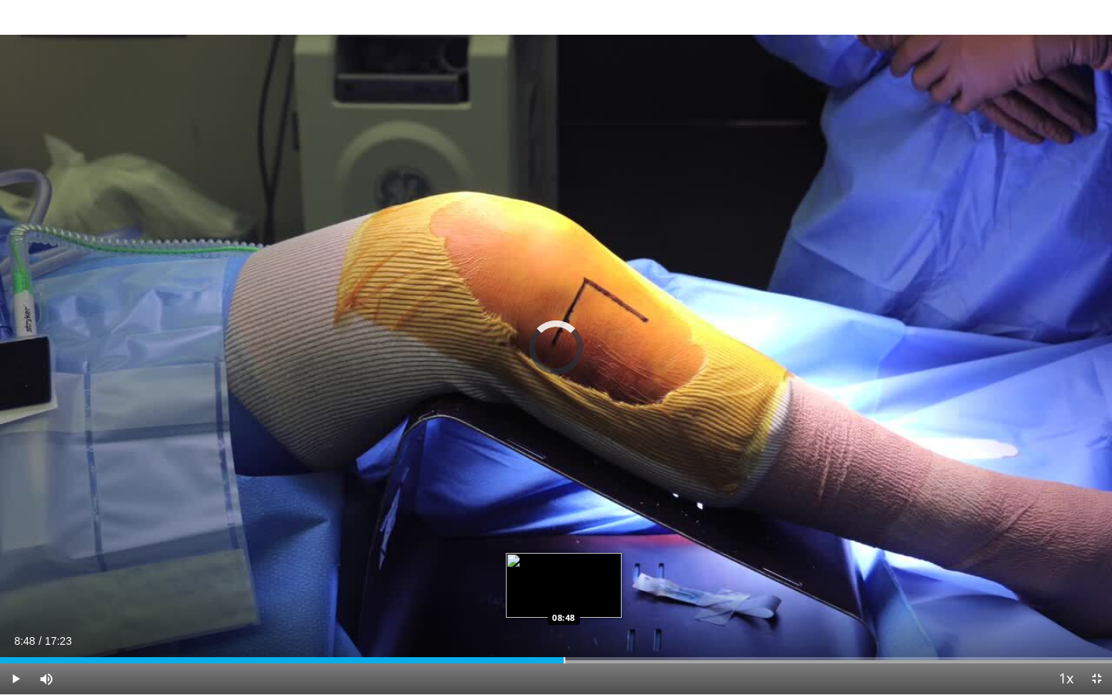
click at [564, 627] on div "Progress Bar" at bounding box center [565, 660] width 2 height 6
